Goal: Transaction & Acquisition: Purchase product/service

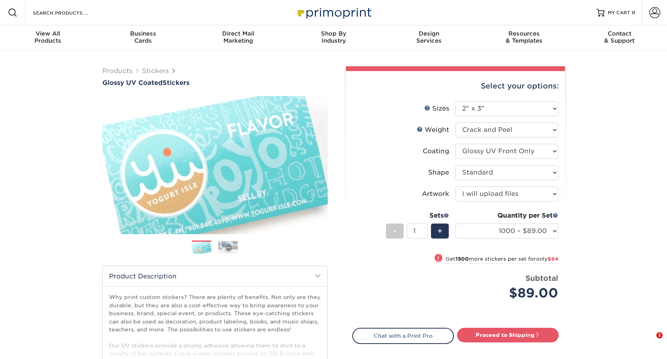
select select "2.00x3.00"
select select "upload"
select select "1000 – $89.00"
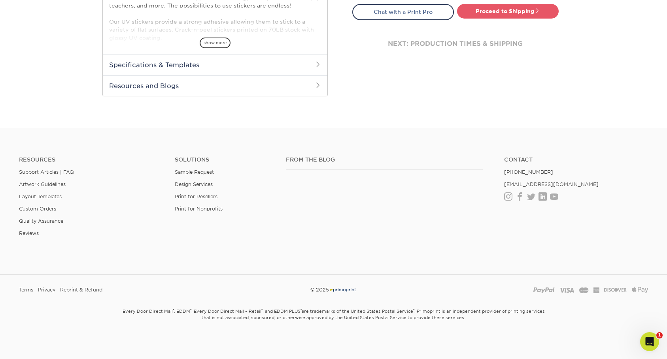
scroll to position [175, 0]
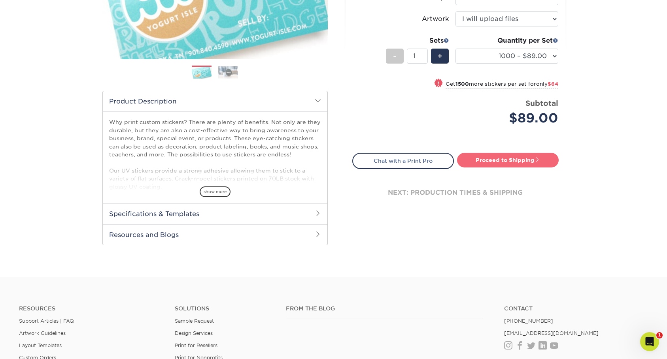
click at [522, 156] on link "Proceed to Shipping" at bounding box center [508, 160] width 102 height 14
type input "Set 1"
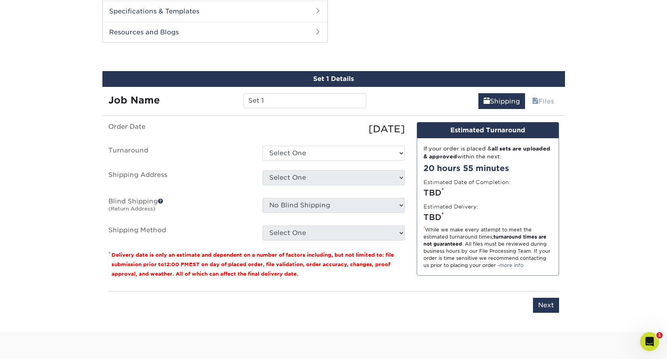
scroll to position [382, 0]
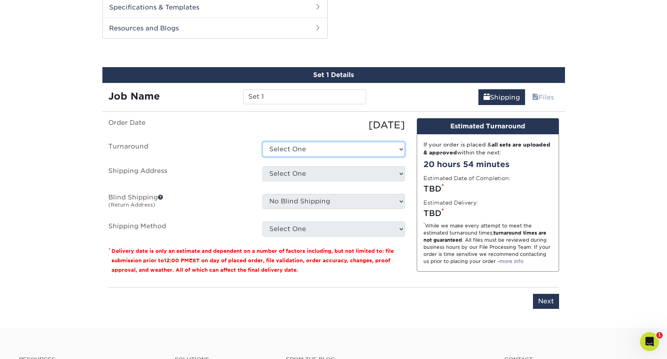
click at [298, 148] on select "Select One 2-4 Business Days 2 Day Next Business Day" at bounding box center [334, 149] width 142 height 15
select select "3321231d-5cf8-42e6-a957-833a2f944d0b"
click at [263, 142] on select "Select One 2-4 Business Days 2 Day Next Business Day" at bounding box center [334, 149] width 142 height 15
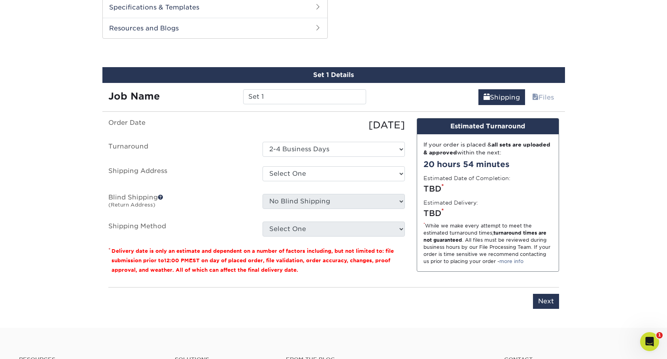
click at [304, 160] on ul "Order Date [DATE] [GEOGRAPHIC_DATA] Select One 2-4 Business Days 2 Day Next Bus…" at bounding box center [256, 177] width 297 height 119
click at [301, 170] on select "Select One + Add New Address - Login" at bounding box center [334, 173] width 142 height 15
select select "newaddress"
click at [263, 166] on select "Select One + Add New Address - Login" at bounding box center [334, 173] width 142 height 15
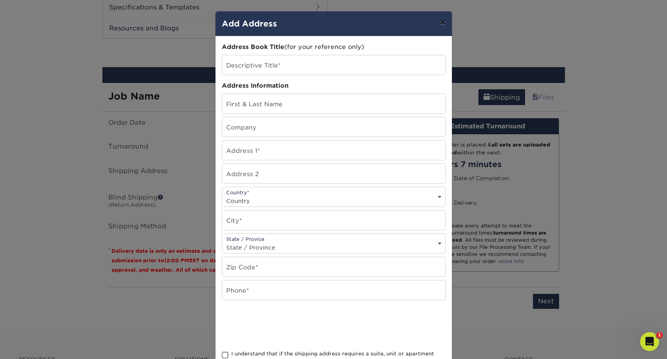
click at [448, 22] on button "×" at bounding box center [442, 22] width 18 height 22
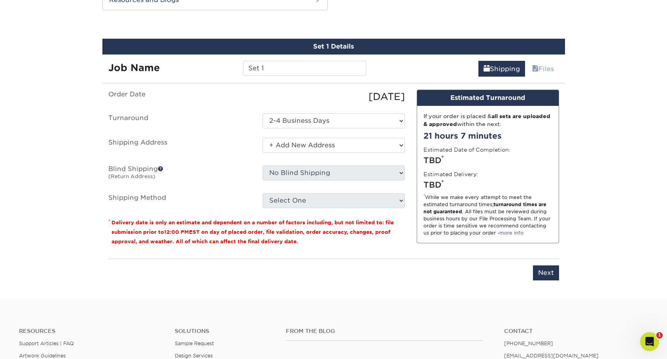
scroll to position [0, 0]
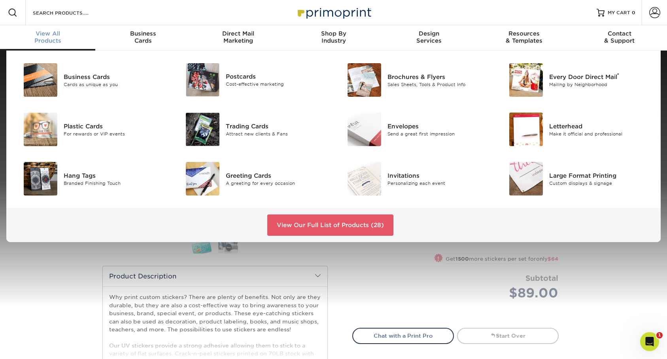
click at [57, 43] on div "View All Products" at bounding box center [47, 37] width 95 height 14
